Goal: Task Accomplishment & Management: Complete application form

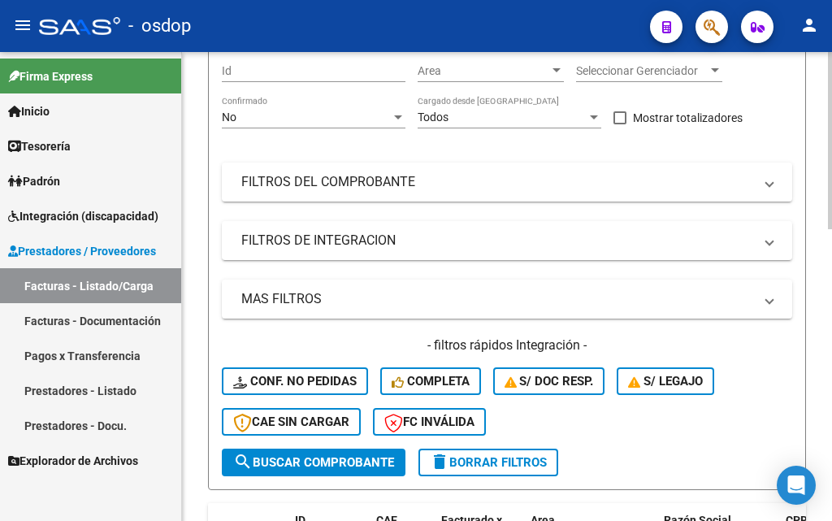
scroll to position [204, 0]
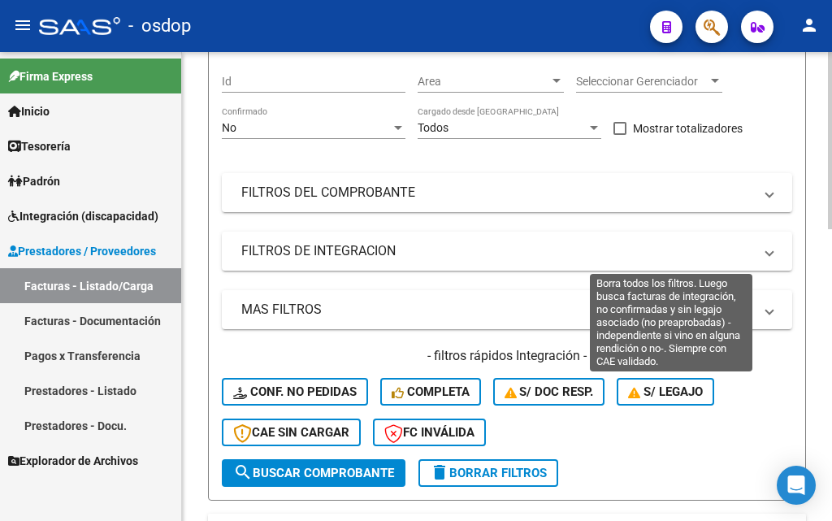
click at [665, 385] on span "S/ legajo" at bounding box center [665, 391] width 75 height 15
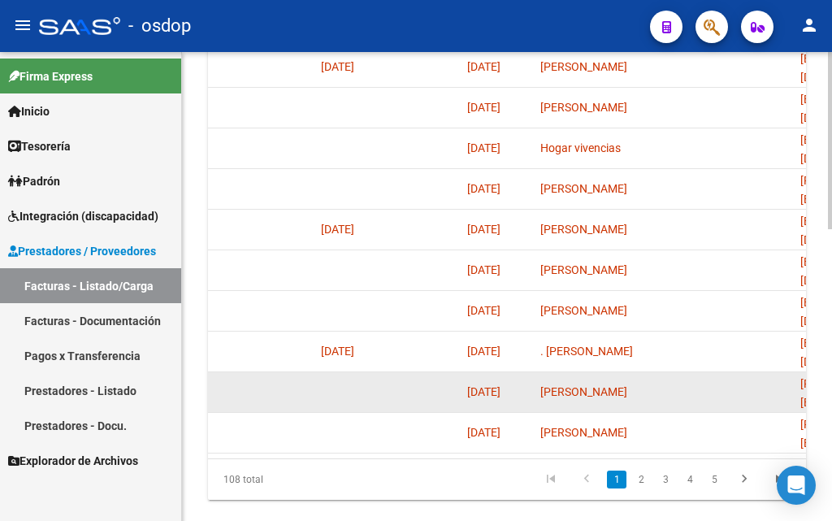
scroll to position [773, 0]
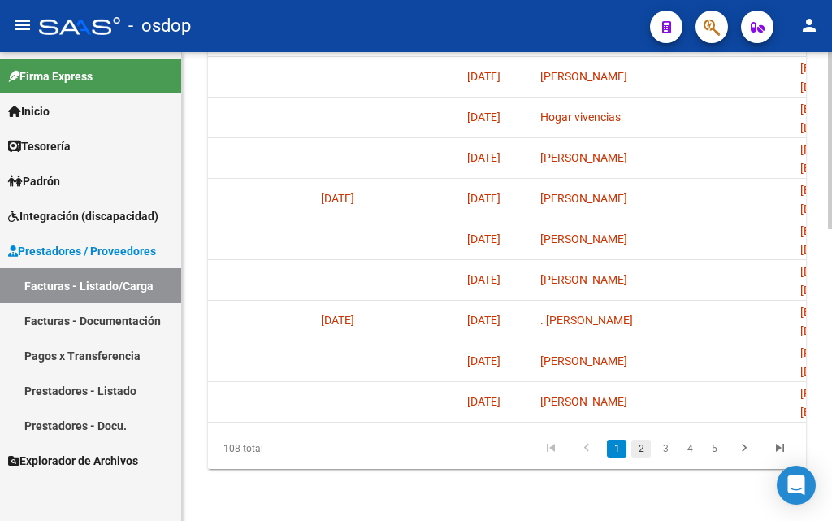
click at [638, 450] on link "2" at bounding box center [640, 449] width 19 height 18
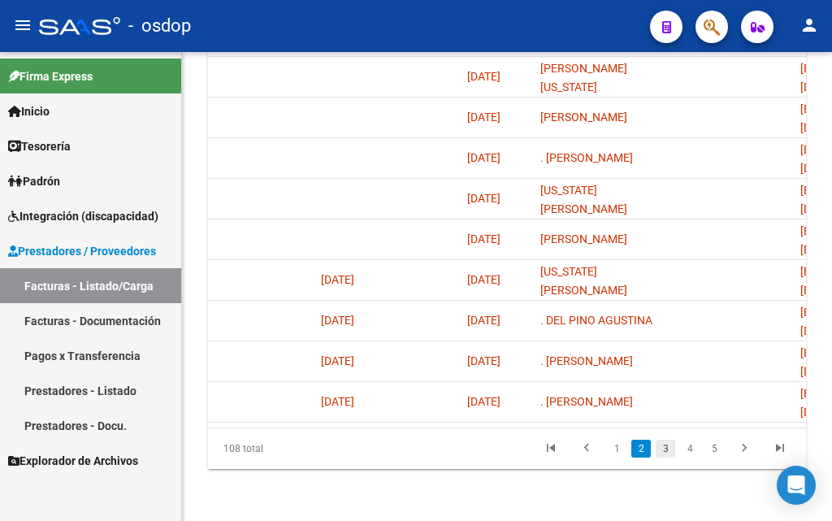
click at [665, 448] on link "3" at bounding box center [665, 449] width 19 height 18
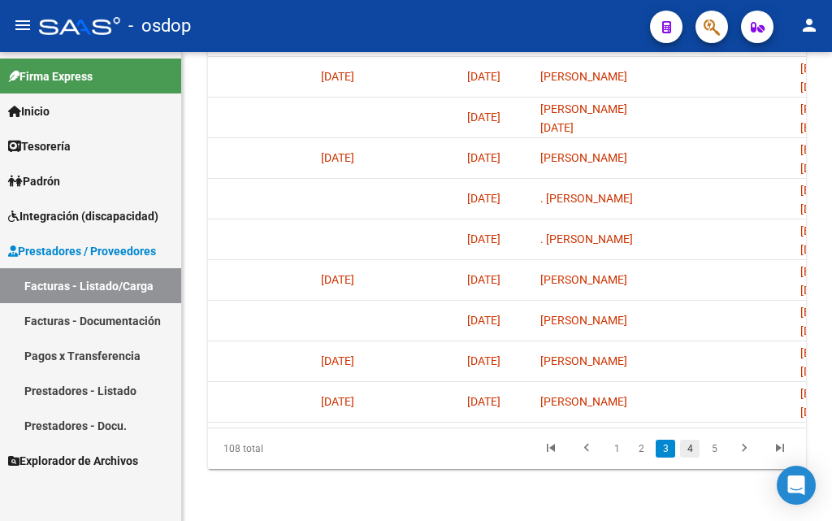
click at [687, 448] on link "4" at bounding box center [689, 449] width 19 height 18
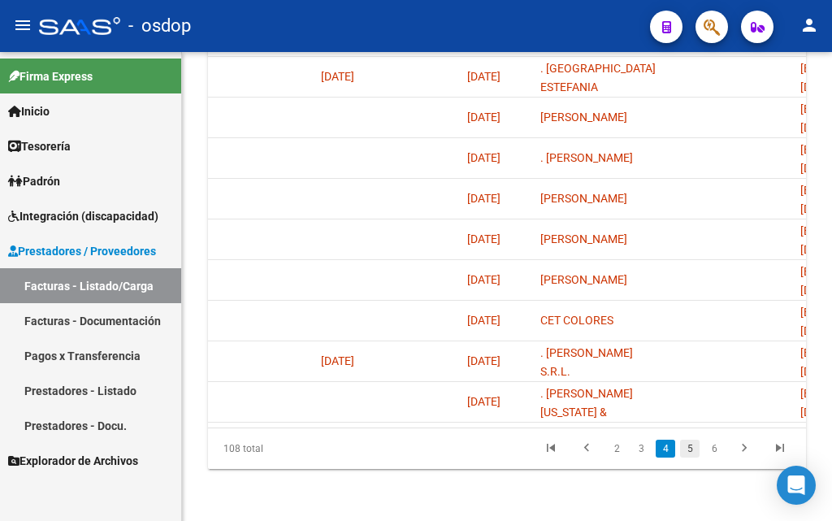
click at [687, 452] on link "5" at bounding box center [689, 449] width 19 height 18
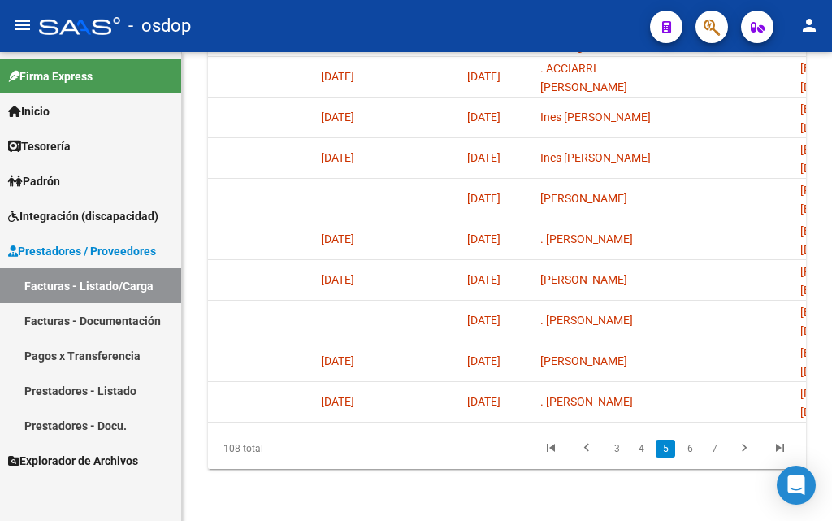
click at [687, 449] on link "6" at bounding box center [689, 449] width 19 height 18
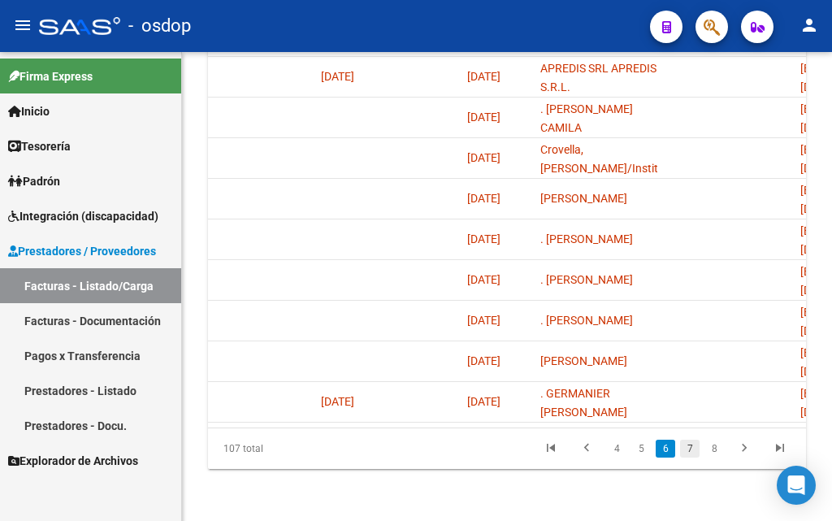
click at [687, 449] on link "7" at bounding box center [689, 449] width 19 height 18
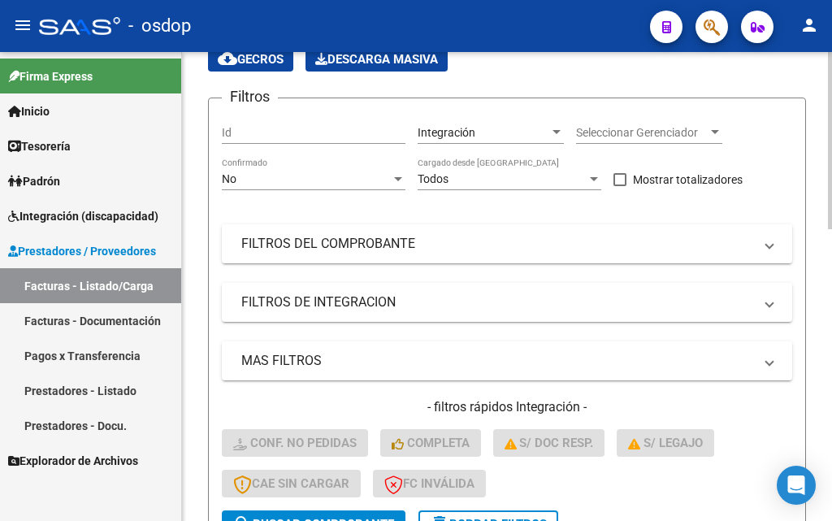
scroll to position [41, 0]
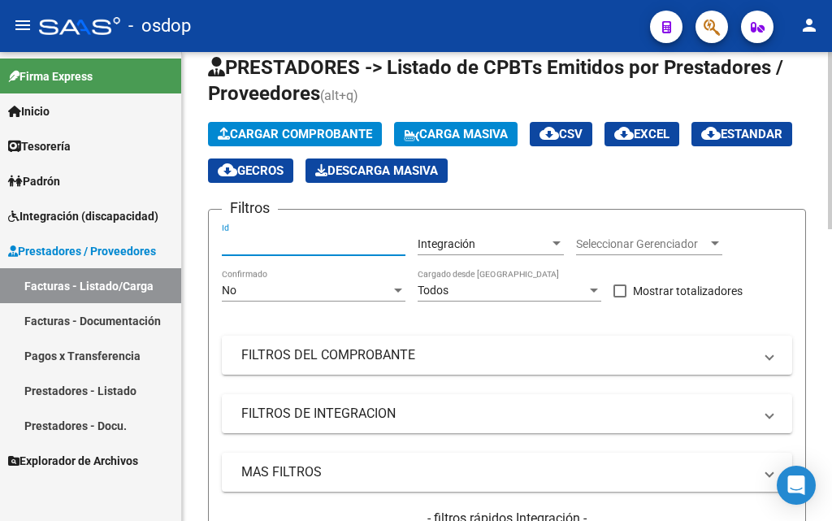
click at [247, 243] on input "Id" at bounding box center [314, 244] width 184 height 14
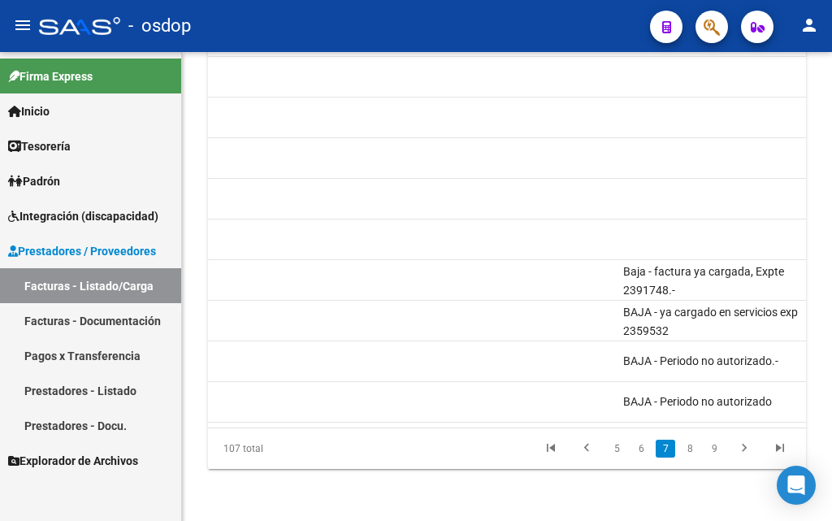
scroll to position [0, 1189]
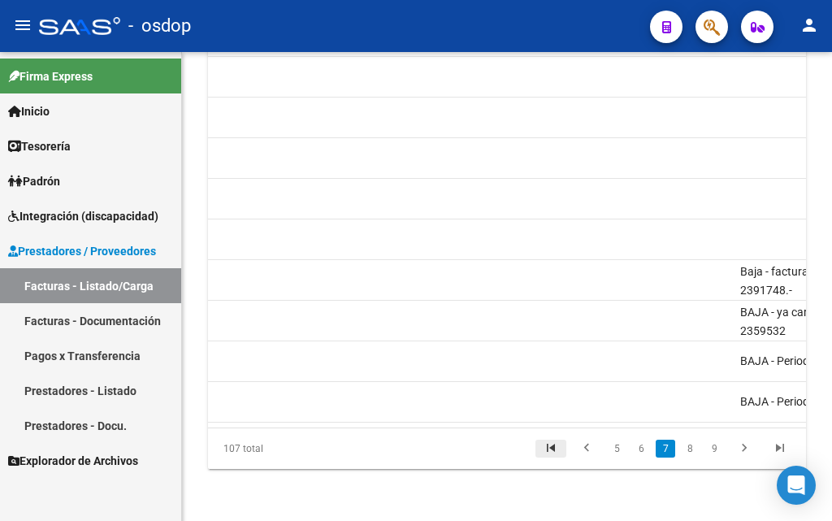
click at [556, 447] on icon "go to first page" at bounding box center [550, 449] width 21 height 19
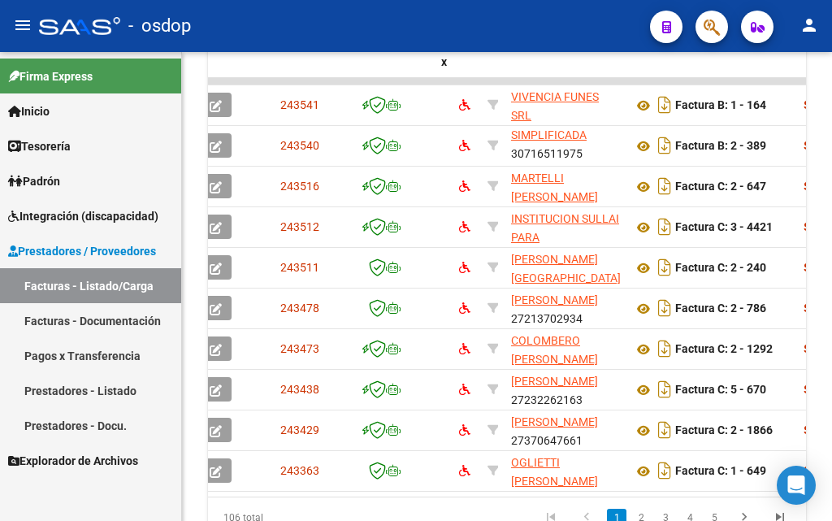
scroll to position [0, 0]
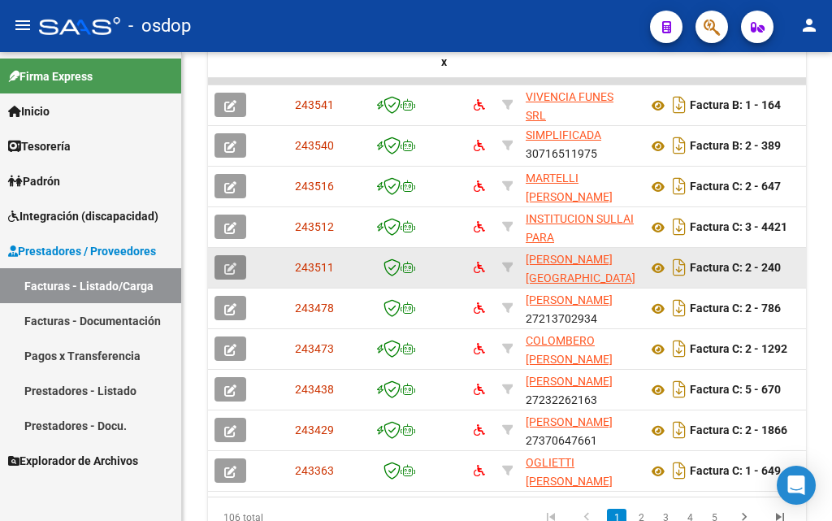
click at [231, 263] on icon "button" at bounding box center [230, 268] width 12 height 12
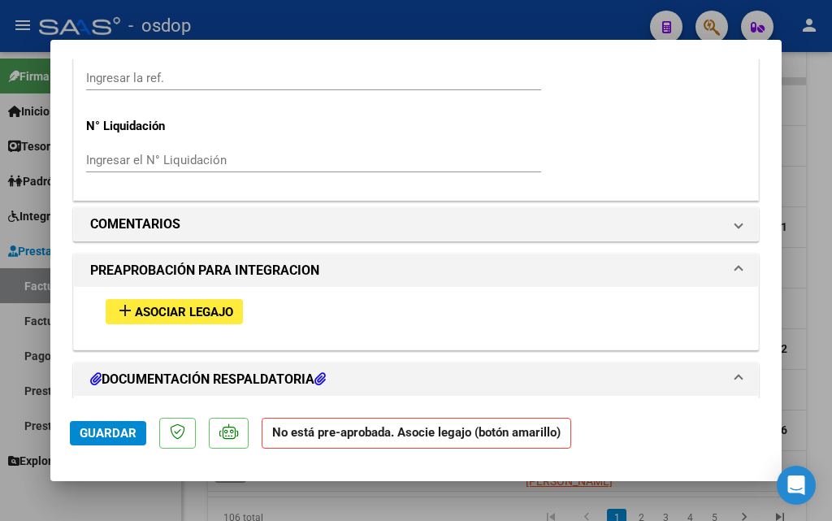
scroll to position [1381, 0]
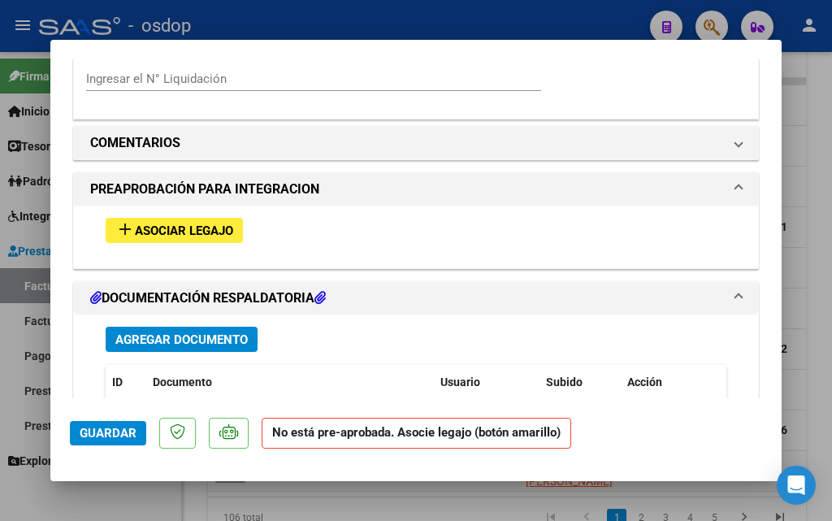
click at [175, 233] on span "Asociar Legajo" at bounding box center [184, 230] width 98 height 15
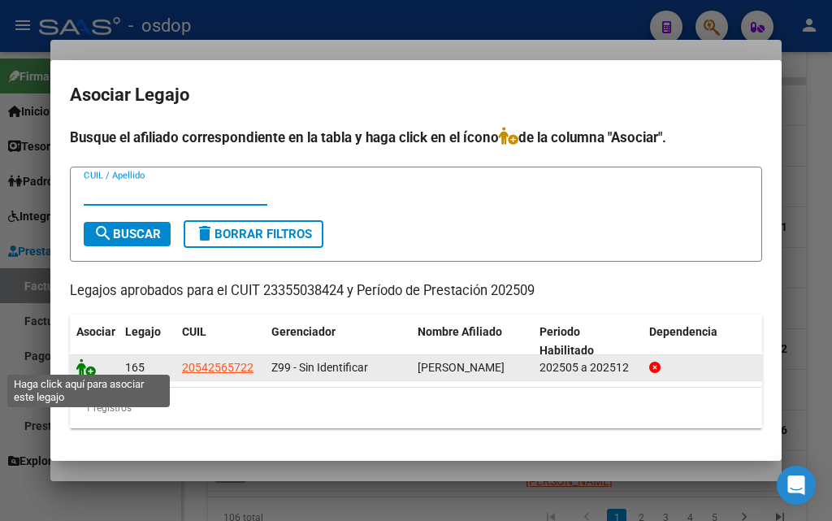
click at [80, 362] on icon at bounding box center [85, 367] width 19 height 18
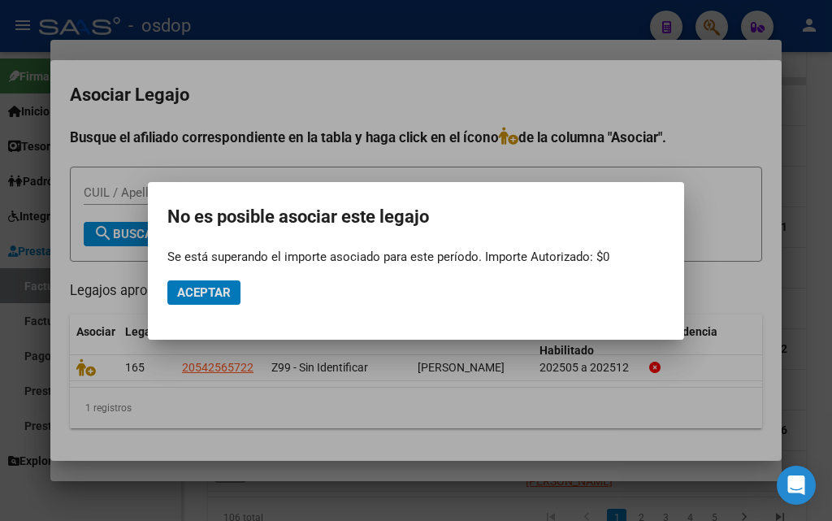
click at [205, 289] on span "Aceptar" at bounding box center [204, 292] width 54 height 15
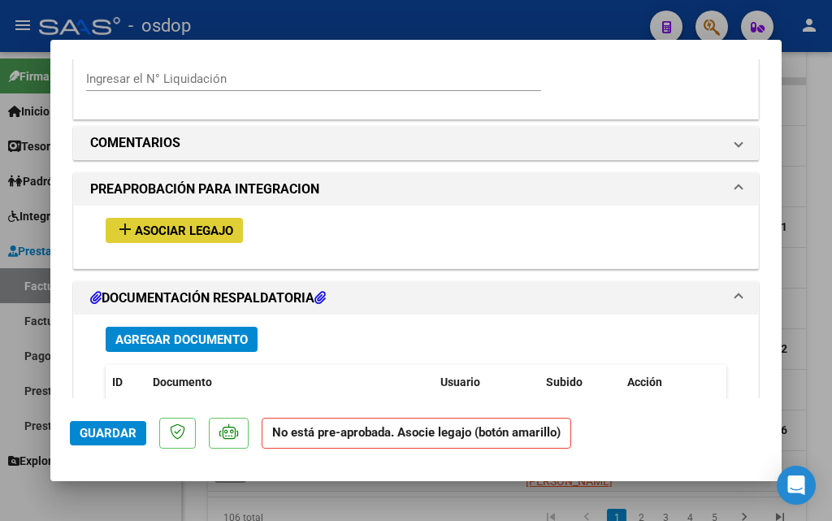
type input "$ 0,00"
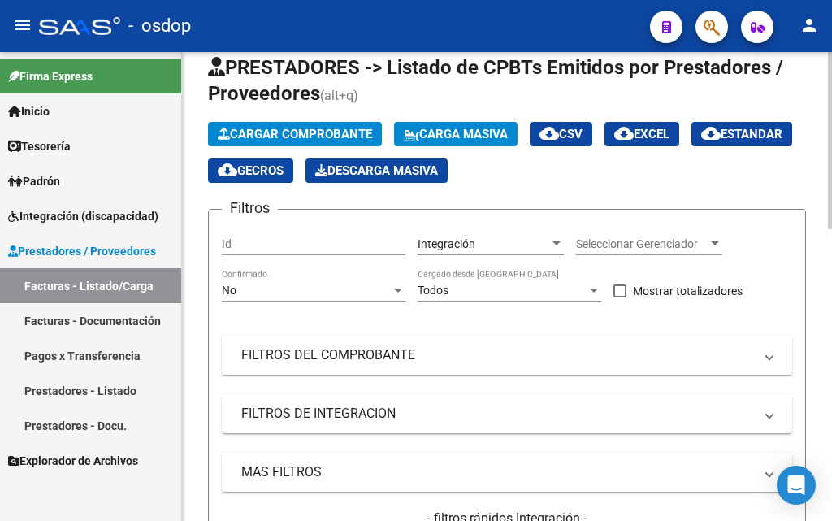
scroll to position [0, 0]
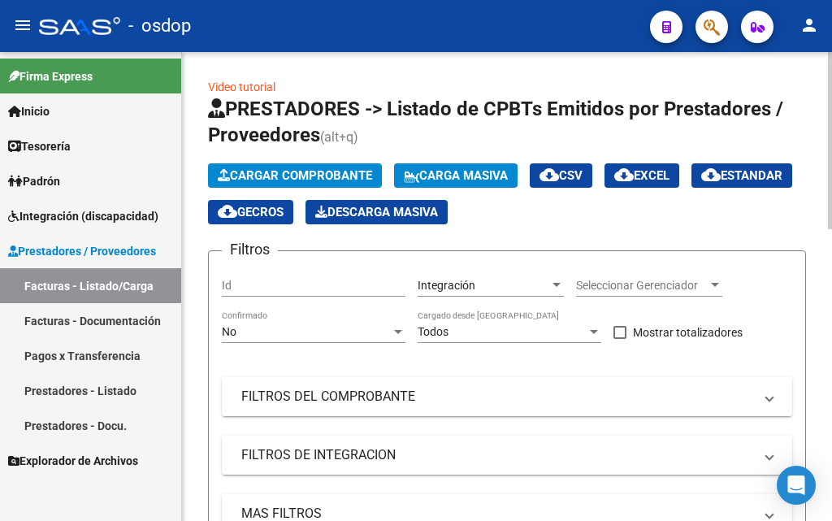
click at [669, 176] on span "cloud_download EXCEL" at bounding box center [641, 175] width 55 height 15
